Goal: Find contact information: Find contact information

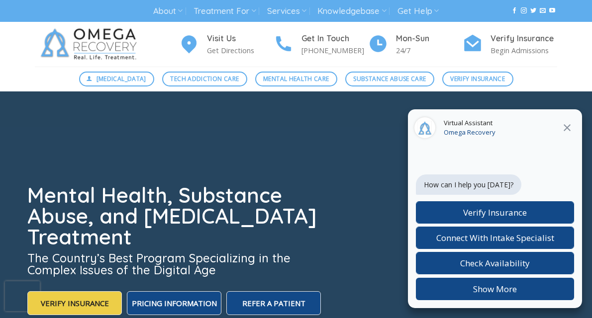
click at [565, 125] on icon "Close" at bounding box center [567, 127] width 7 height 7
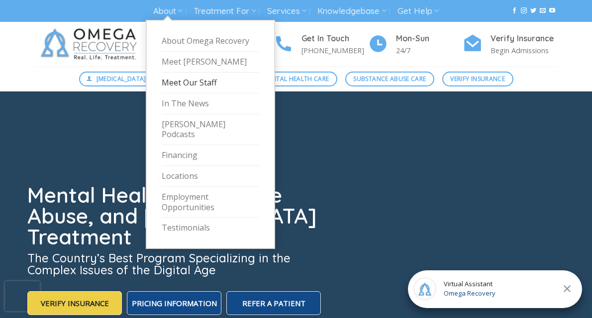
click at [180, 80] on link "Meet Our Staff" at bounding box center [211, 83] width 98 height 21
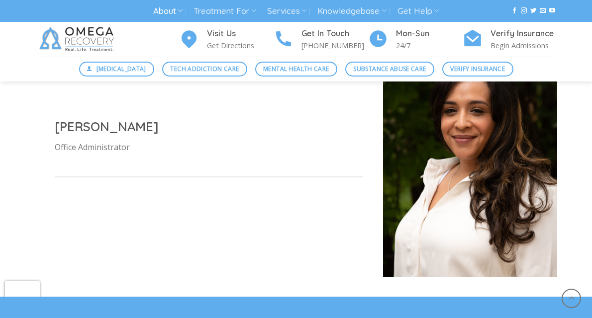
scroll to position [896, 0]
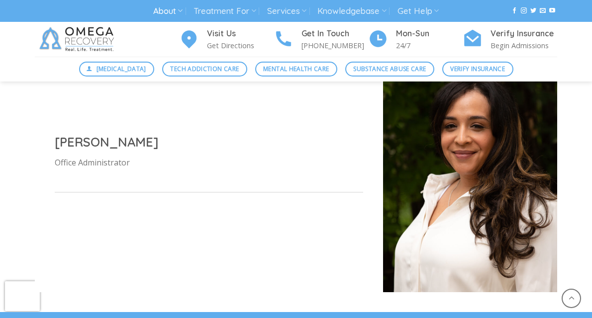
click at [108, 135] on h2 "Cristina Vidaure" at bounding box center [209, 142] width 308 height 16
copy div "Cristina Vidaure"
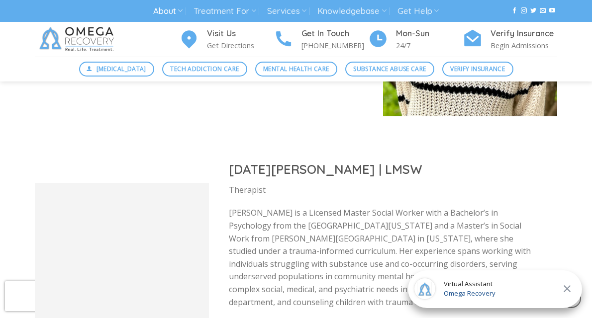
scroll to position [1718, 0]
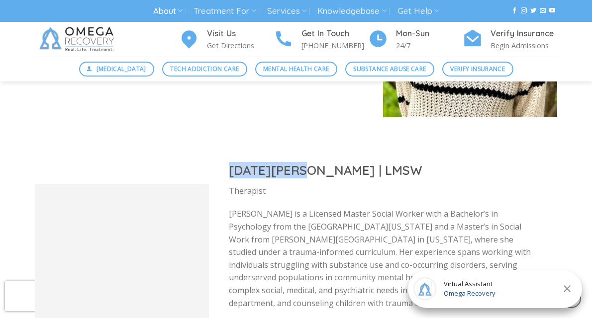
drag, startPoint x: 300, startPoint y: 175, endPoint x: 231, endPoint y: 173, distance: 69.2
click at [231, 173] on h2 "Noel Vanier | LMSW" at bounding box center [383, 170] width 308 height 16
copy h2 "Noel Vanier"
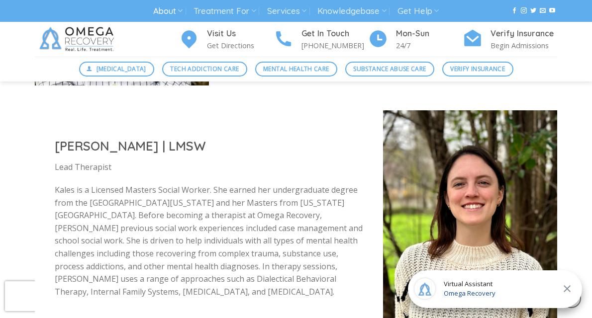
scroll to position [1473, 0]
